Goal: Communication & Community: Participate in discussion

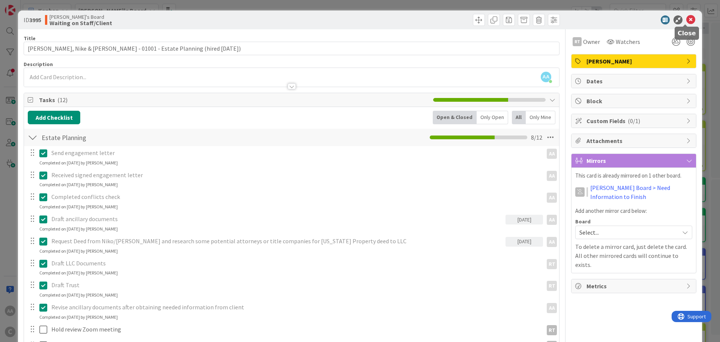
click at [686, 22] on icon at bounding box center [690, 19] width 9 height 9
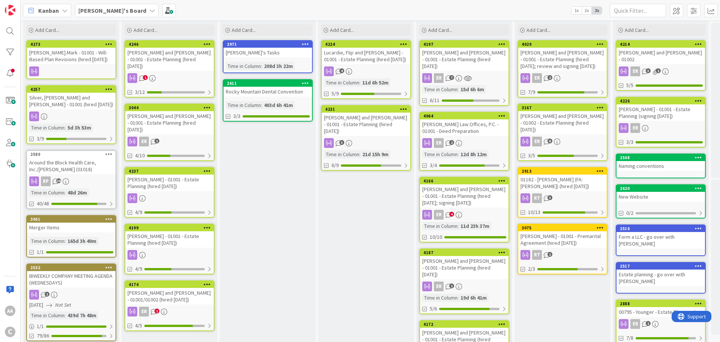
scroll to position [37, 0]
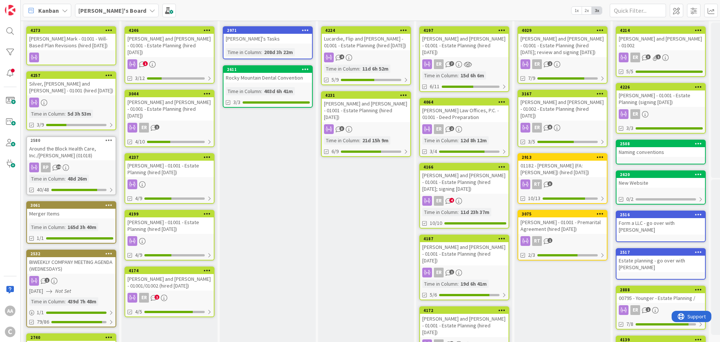
click at [450, 174] on div "[PERSON_NAME] and [PERSON_NAME] - 01001 - Estate Planning (hired [DATE]; signin…" at bounding box center [464, 181] width 88 height 23
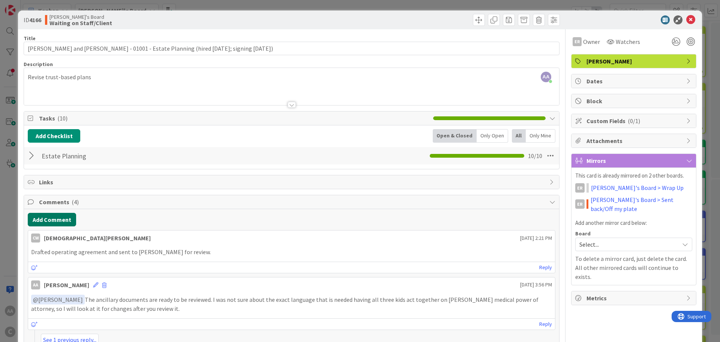
click at [48, 223] on button "Add Comment" at bounding box center [52, 219] width 48 height 13
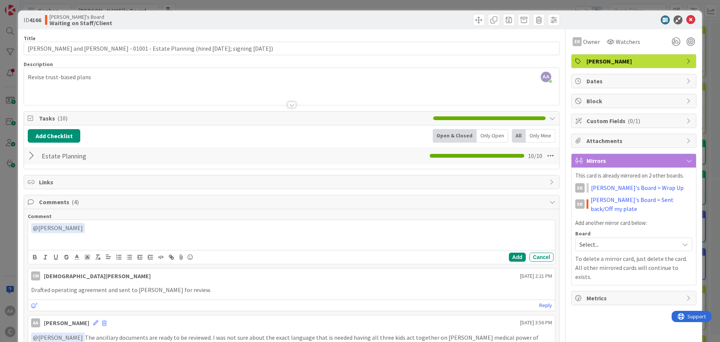
click at [57, 242] on div "﻿ @ [PERSON_NAME] ﻿ ER [PERSON_NAME]" at bounding box center [291, 235] width 527 height 30
drag, startPoint x: 209, startPoint y: 230, endPoint x: 175, endPoint y: 226, distance: 34.3
click at [175, 226] on p "﻿ @ [PERSON_NAME] ﻿ The executed documents are ready to be reviewed." at bounding box center [291, 228] width 521 height 10
click at [513, 257] on button "Add" at bounding box center [517, 256] width 17 height 9
